Goal: Check status: Check status

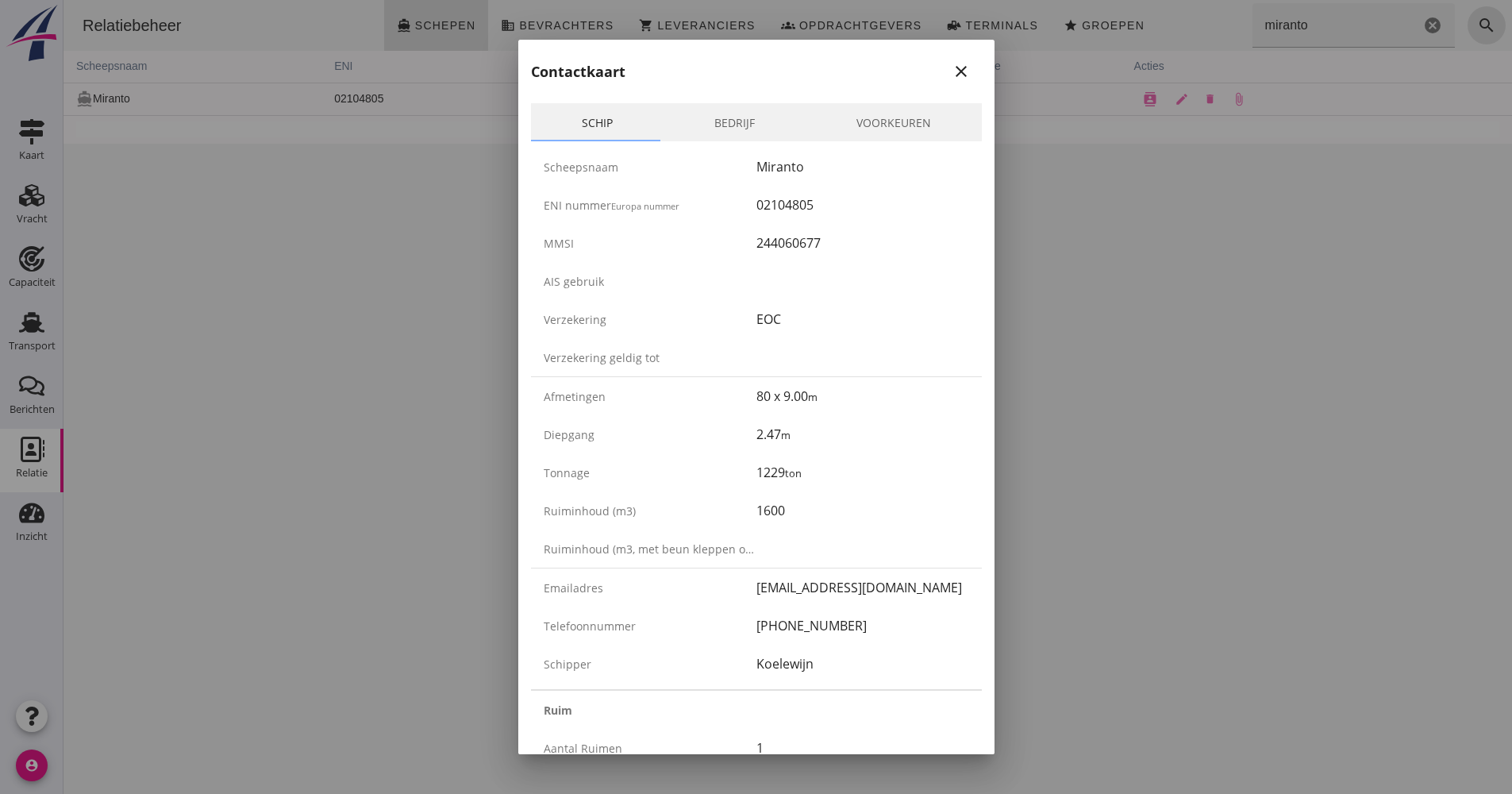
drag, startPoint x: 154, startPoint y: 415, endPoint x: 83, endPoint y: 410, distance: 71.2
click at [154, 415] on div at bounding box center [756, 397] width 1512 height 794
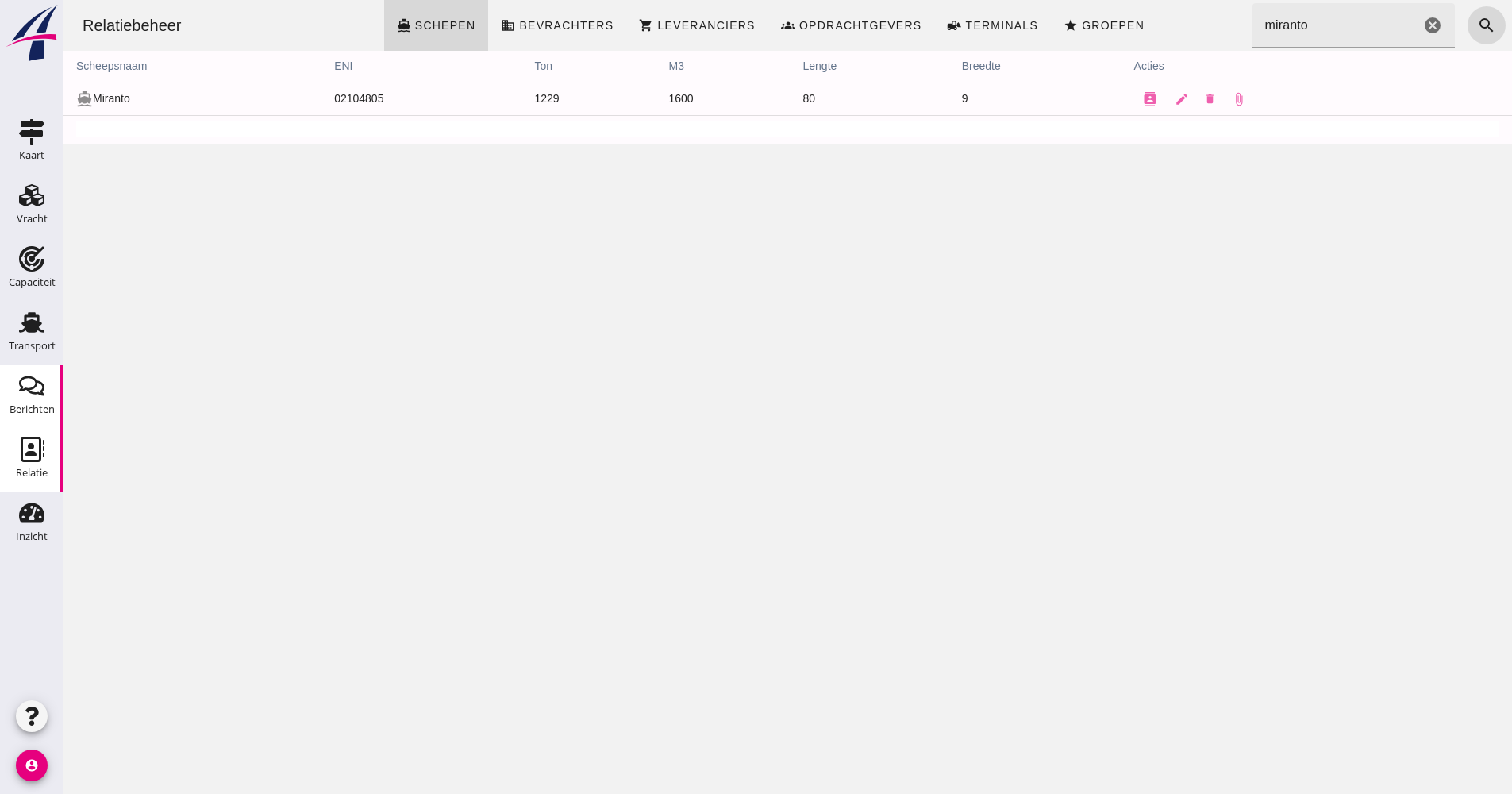
click at [33, 400] on div "Berichten" at bounding box center [32, 410] width 45 height 22
click at [49, 358] on link "Transport Transport" at bounding box center [31, 333] width 64 height 64
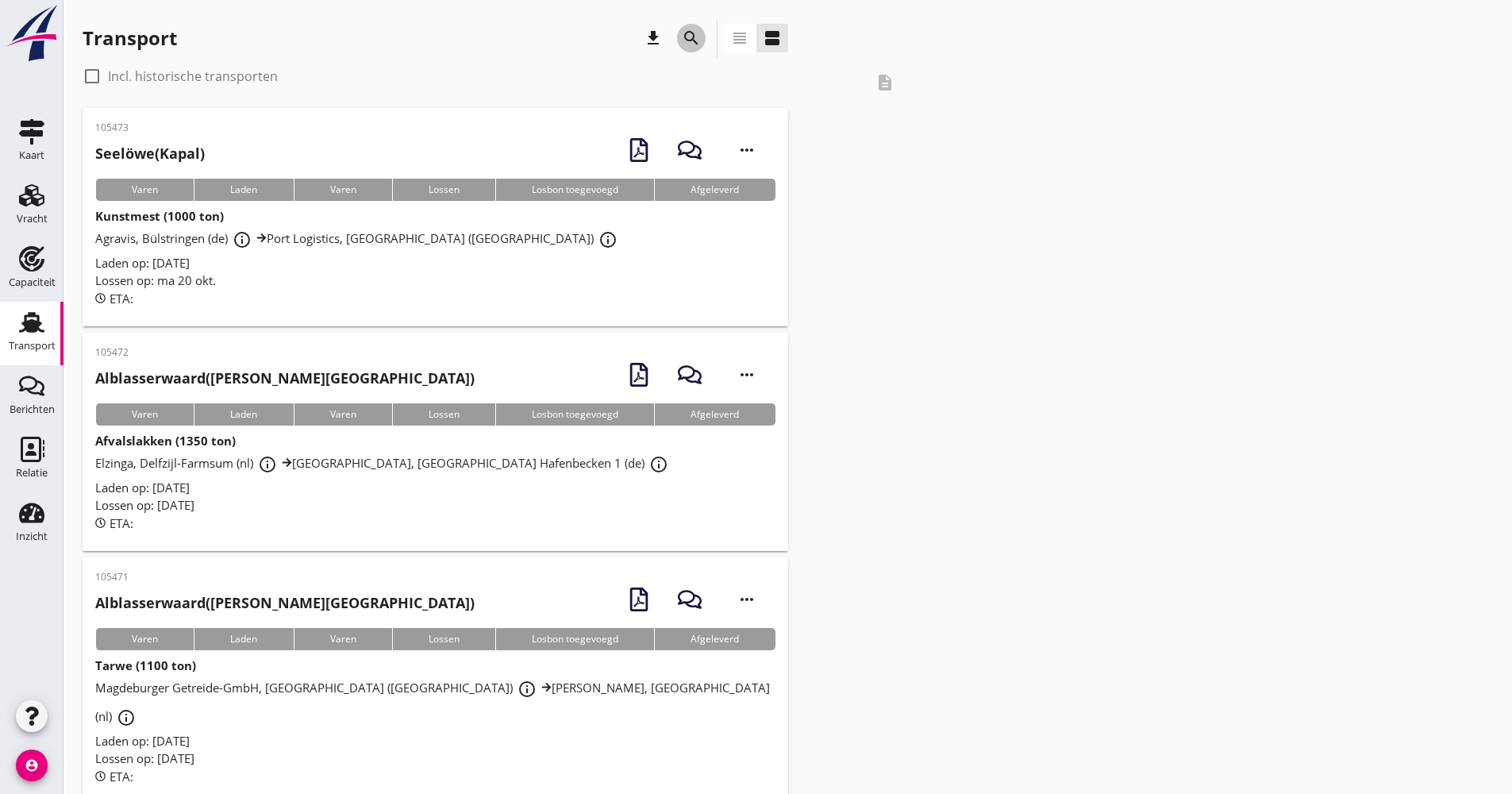
click at [682, 37] on icon "search" at bounding box center [691, 38] width 19 height 19
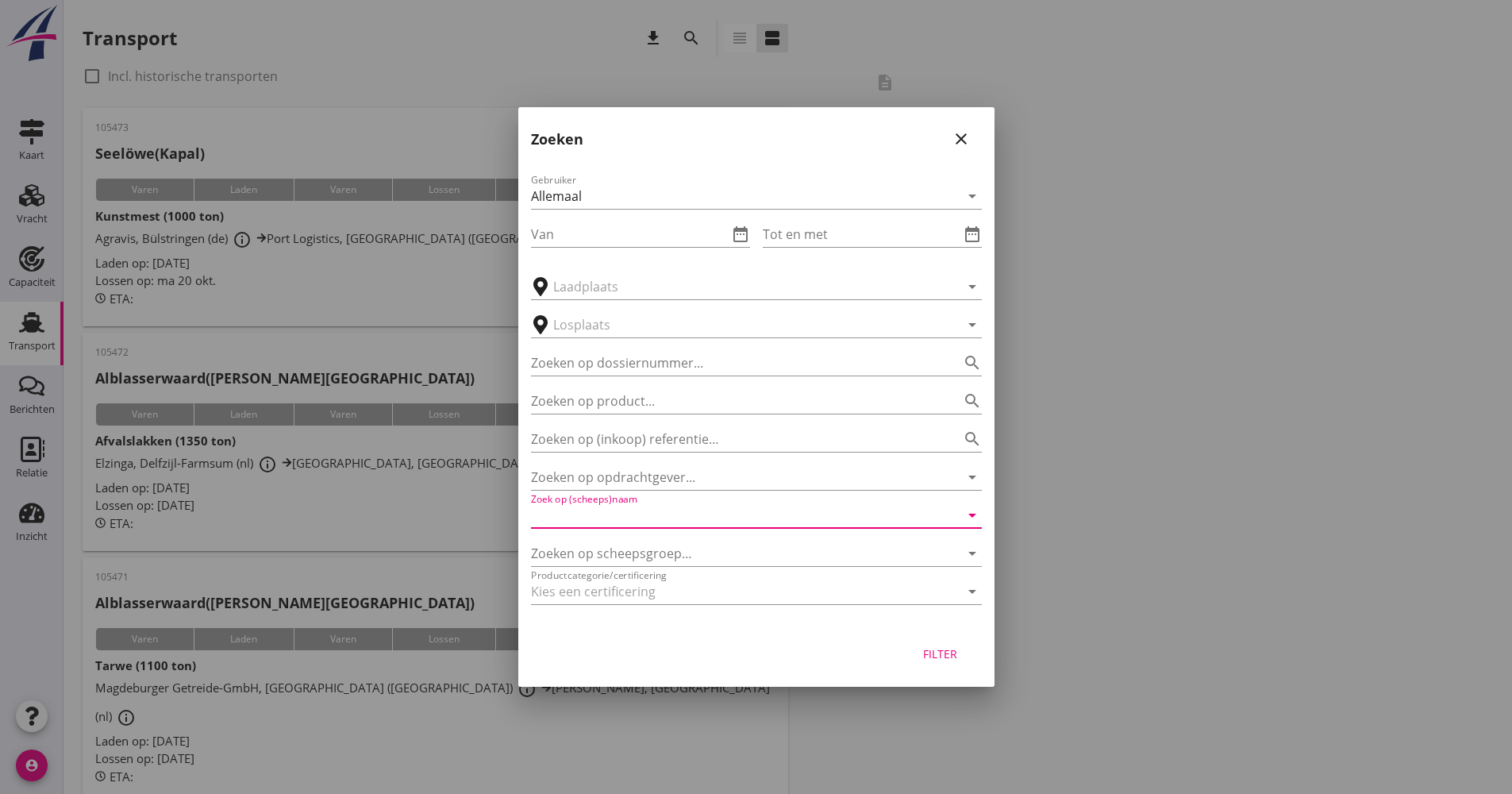
click at [649, 513] on input "Zoek op (scheeps)naam" at bounding box center [734, 515] width 406 height 26
click at [636, 545] on div "Everingen" at bounding box center [778, 546] width 381 height 19
click at [931, 654] on div "Filter" at bounding box center [941, 654] width 45 height 17
type input "Everingen"
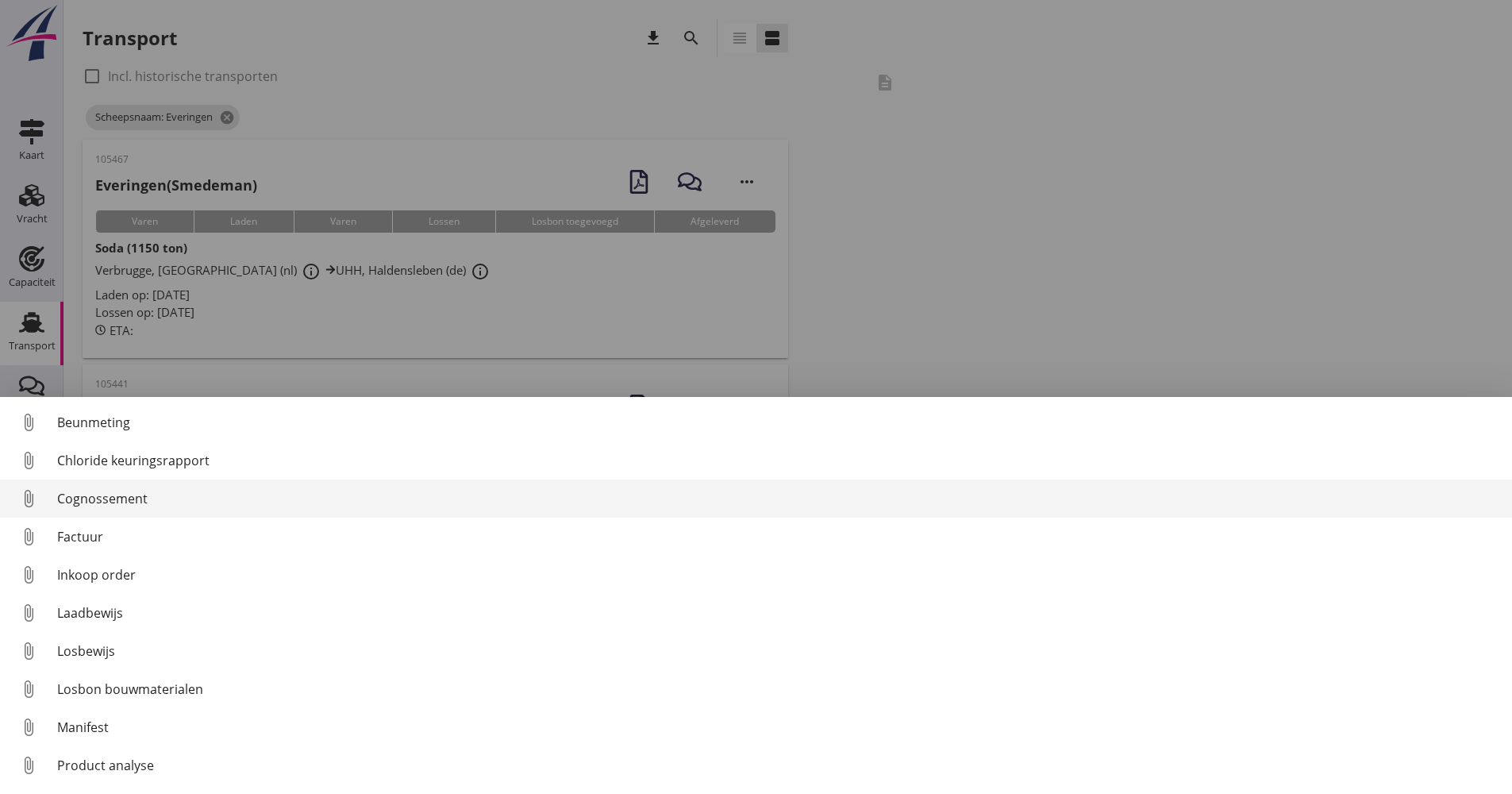
click at [142, 496] on div "Cognossement" at bounding box center [778, 498] width 1443 height 19
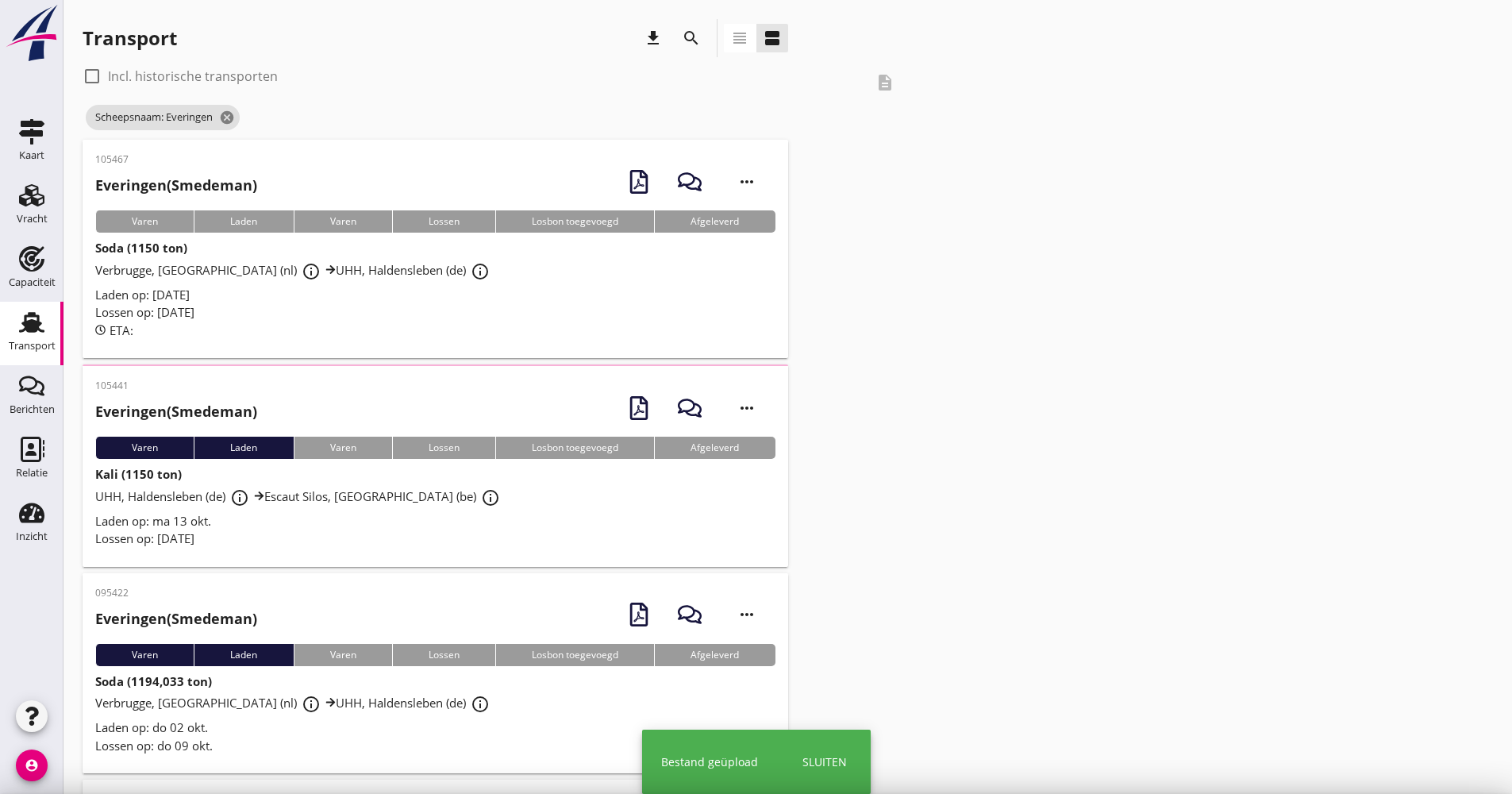
click at [322, 512] on div "Laden op: ma 13 okt." at bounding box center [435, 521] width 680 height 18
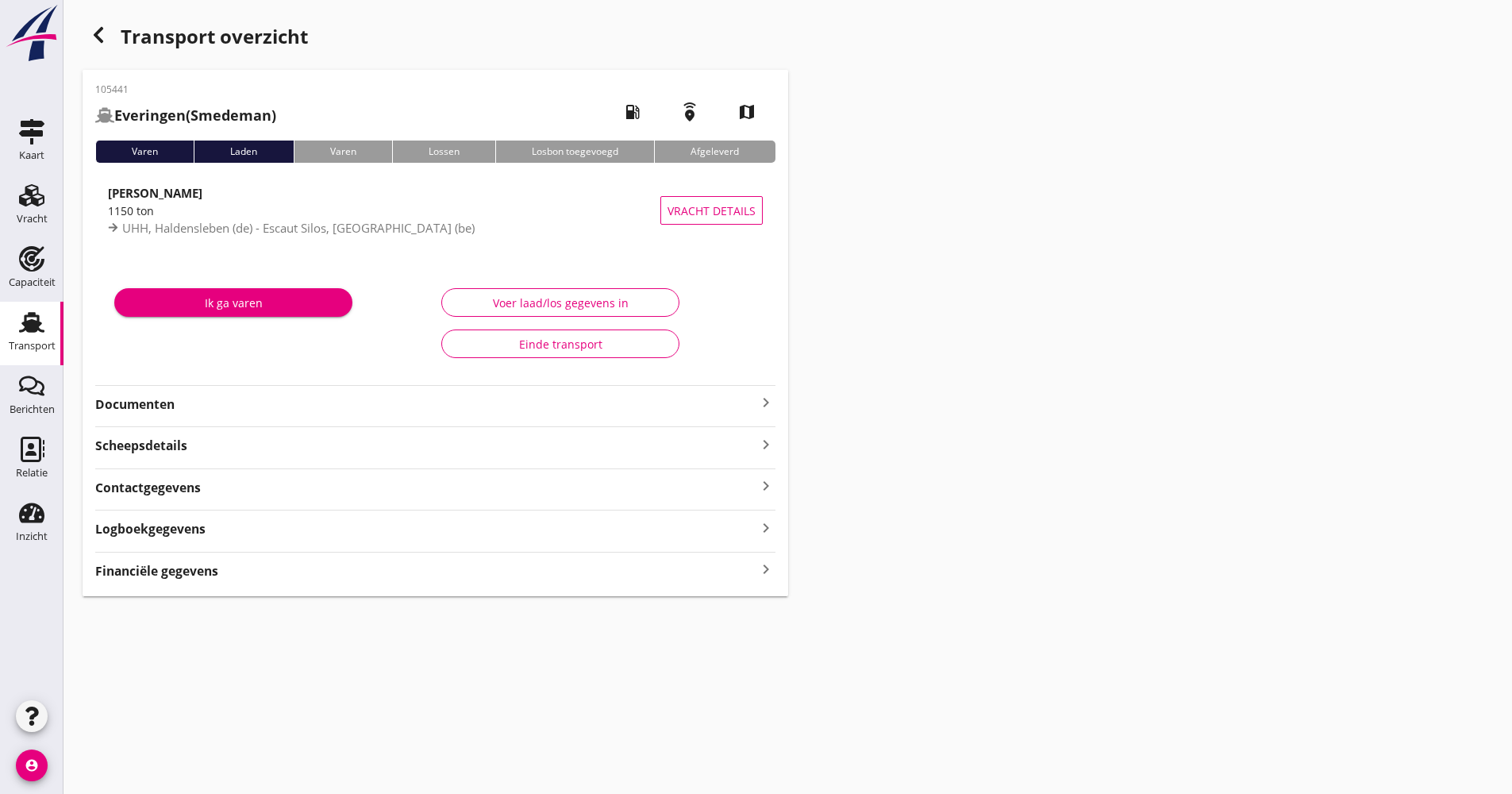
click at [266, 533] on div "Logboekgegevens keyboard_arrow_right" at bounding box center [435, 528] width 680 height 21
